Goal: Task Accomplishment & Management: Use online tool/utility

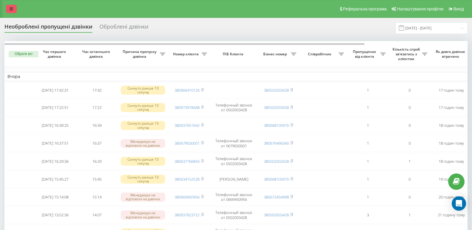
click at [7, 10] on link at bounding box center [11, 9] width 11 height 8
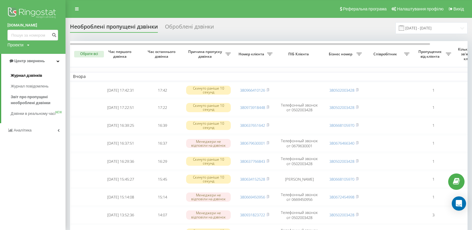
click at [22, 76] on span "Журнал дзвінків" at bounding box center [27, 76] width 32 height 6
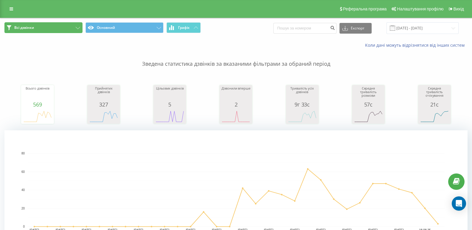
click at [34, 27] on span "Всі дзвінки" at bounding box center [24, 27] width 20 height 5
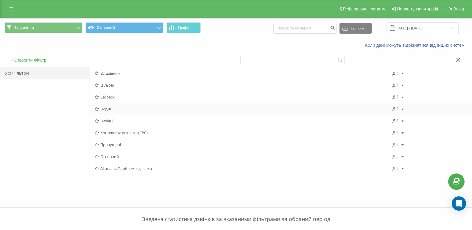
click at [106, 109] on span "Вхідні" at bounding box center [244, 109] width 298 height 4
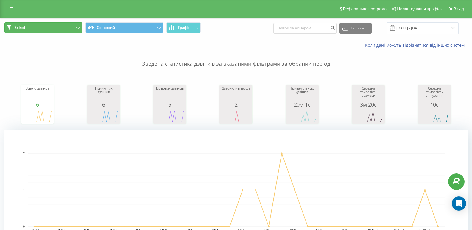
click at [34, 32] on button "Вхідні" at bounding box center [43, 27] width 78 height 11
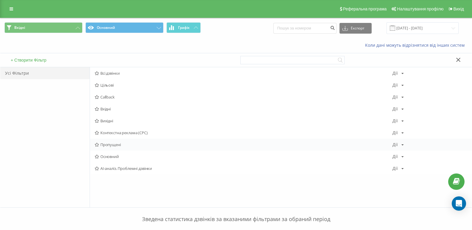
click at [113, 144] on span "Пропущені" at bounding box center [244, 145] width 298 height 4
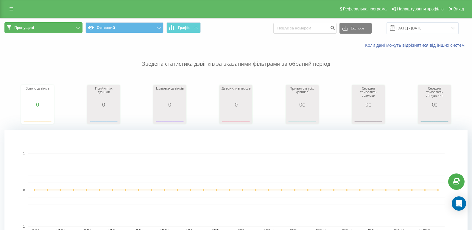
click at [52, 29] on button "Пропущені" at bounding box center [43, 27] width 78 height 11
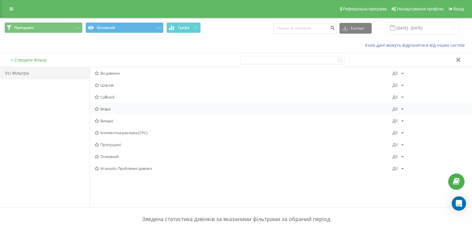
click at [106, 110] on span "Вхідні" at bounding box center [244, 109] width 298 height 4
